Goal: Information Seeking & Learning: Find specific fact

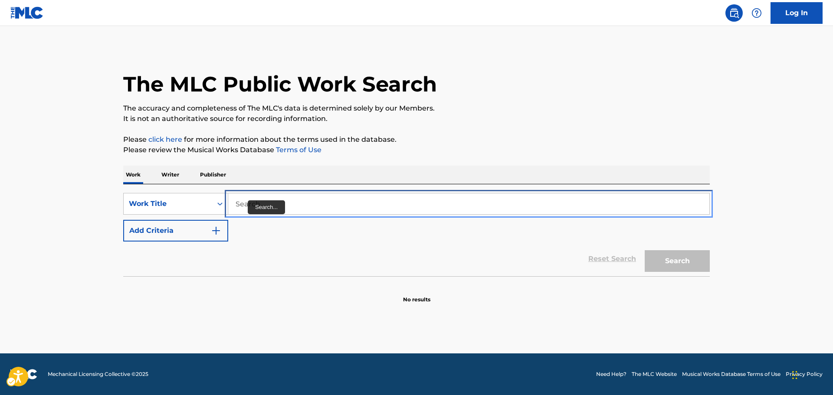
click at [250, 206] on input "Search..." at bounding box center [468, 204] width 481 height 21
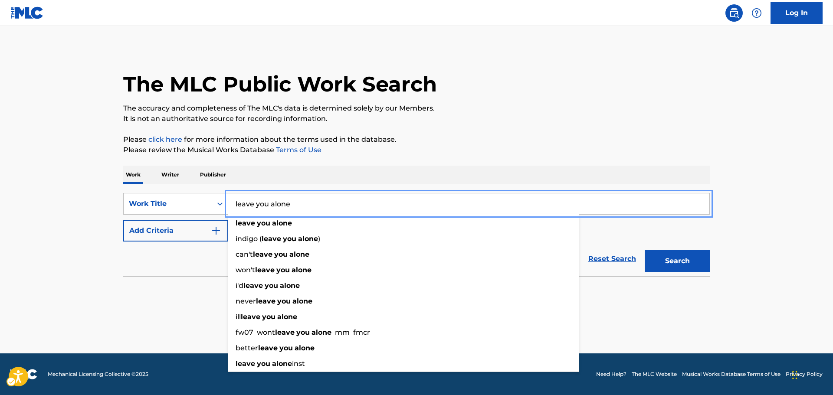
type input "leave you alone"
click at [123, 220] on button "Add Criteria" at bounding box center [175, 231] width 105 height 22
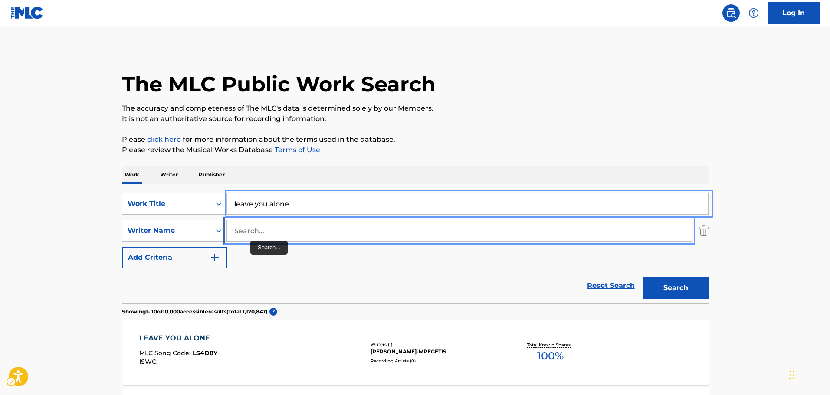
click at [248, 232] on input "Search..." at bounding box center [459, 230] width 465 height 21
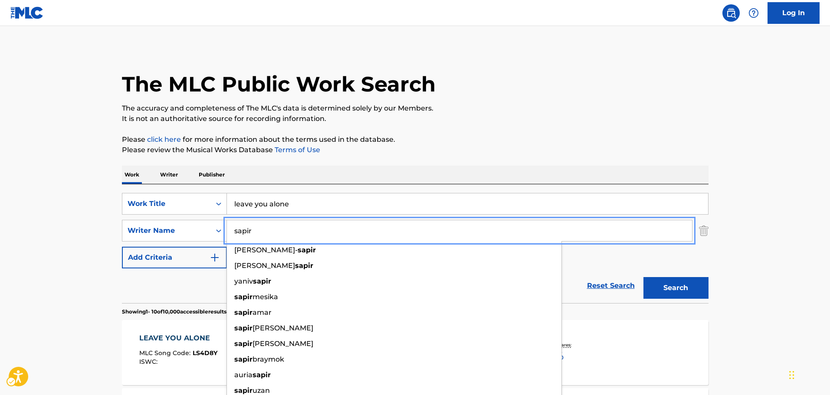
click at [122, 247] on button "Add Criteria" at bounding box center [174, 258] width 105 height 22
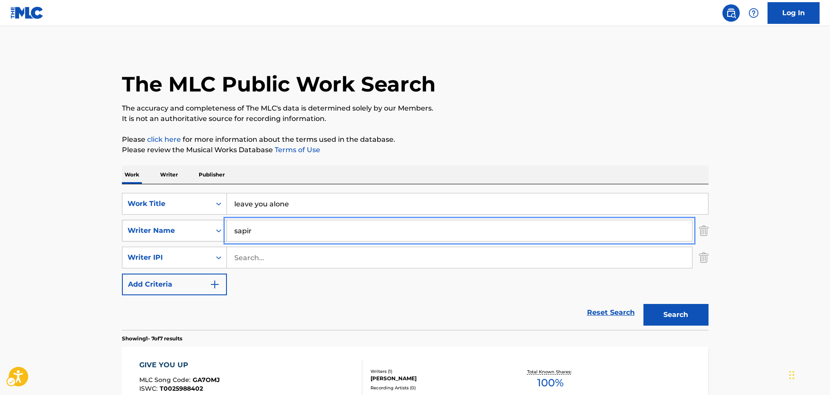
drag, startPoint x: 256, startPoint y: 230, endPoint x: 213, endPoint y: 229, distance: 42.5
click at [213, 229] on div "SearchWithCriteriaebb6e707-2545-4b0e-984a-b0eae02a468c Writer Name sapir" at bounding box center [415, 231] width 587 height 22
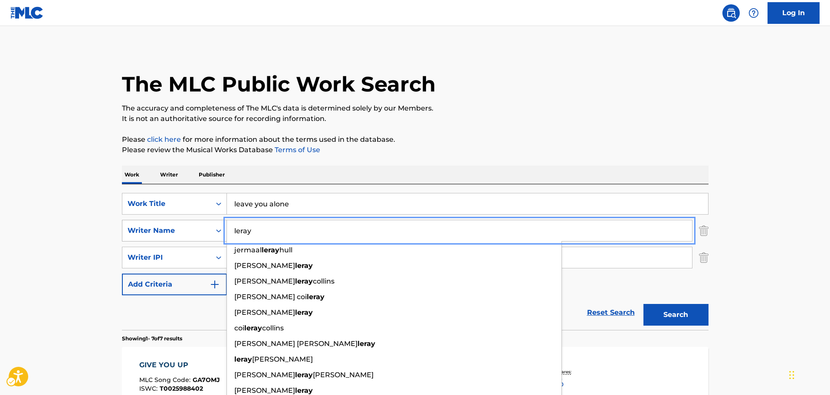
click at [122, 274] on button "Add Criteria" at bounding box center [174, 285] width 105 height 22
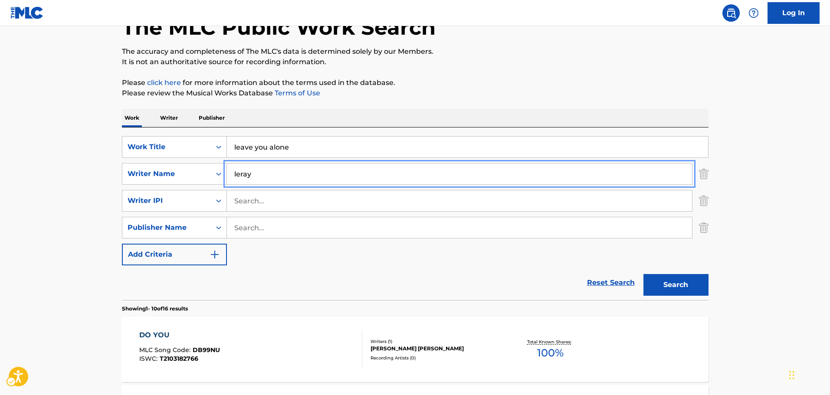
scroll to position [43, 0]
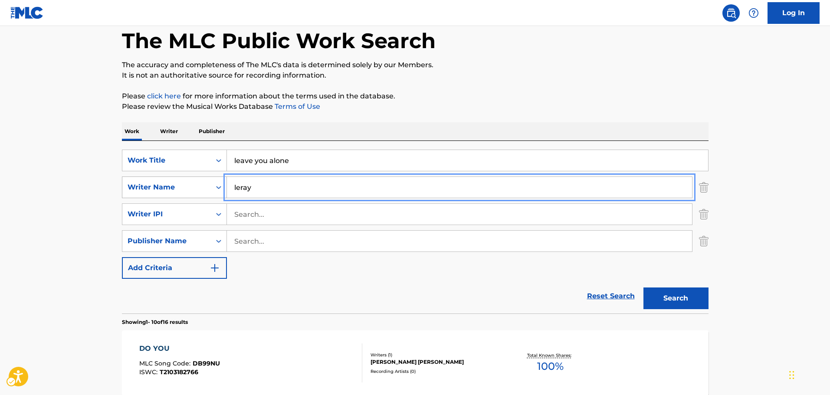
drag, startPoint x: 260, startPoint y: 187, endPoint x: 218, endPoint y: 191, distance: 41.8
click at [218, 191] on div "SearchWithCriteriaebb6e707-2545-4b0e-984a-b0eae02a468c Writer Name [PERSON_NAME]" at bounding box center [415, 188] width 587 height 22
type input "[PERSON_NAME]"
click at [122, 257] on button "Add Criteria" at bounding box center [174, 268] width 105 height 22
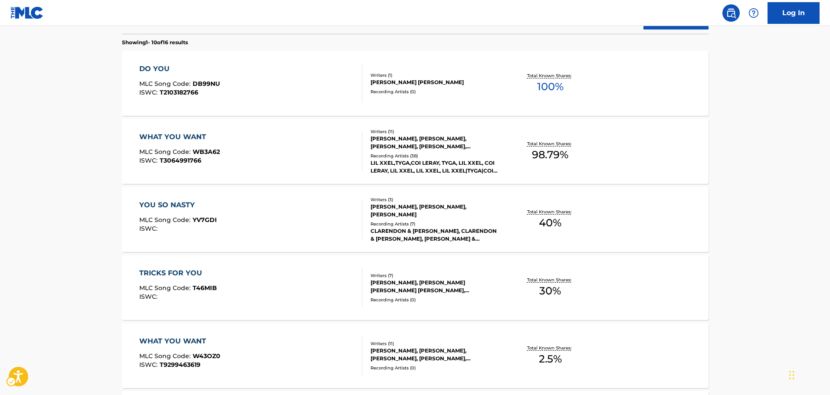
scroll to position [477, 0]
